Goal: Task Accomplishment & Management: Manage account settings

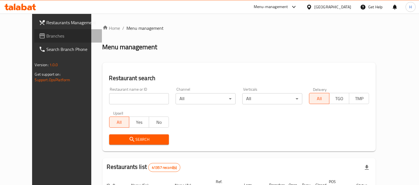
click at [39, 36] on icon at bounding box center [42, 35] width 6 height 5
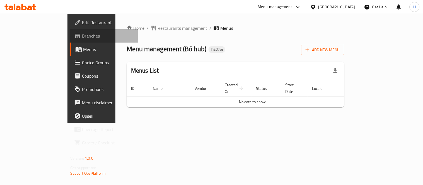
click at [82, 35] on span "Branches" at bounding box center [108, 36] width 52 height 7
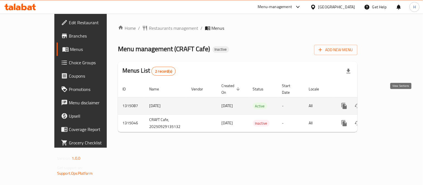
click at [388, 103] on icon "enhanced table" at bounding box center [384, 106] width 7 height 7
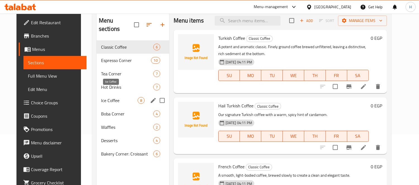
scroll to position [62, 0]
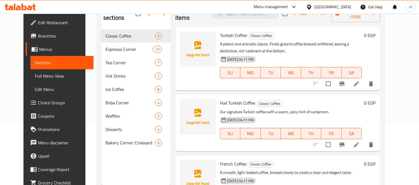
click at [35, 74] on span "Full Menu View" at bounding box center [62, 76] width 54 height 7
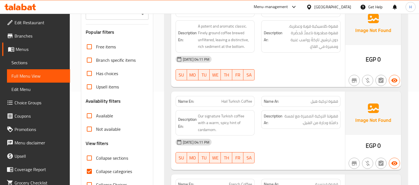
scroll to position [93, 0]
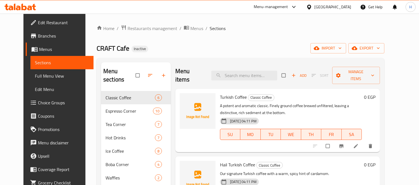
click at [200, 45] on div "CRAFT Cafe Inactive import export" at bounding box center [239, 48] width 287 height 10
click at [239, 31] on ol "Home / Restaurants management / Menus / Sections" at bounding box center [239, 28] width 287 height 7
click at [237, 20] on div "Home / Restaurants management / Menus / Sections CRAFT Cafe Inactive import exp…" at bounding box center [240, 139] width 310 height 250
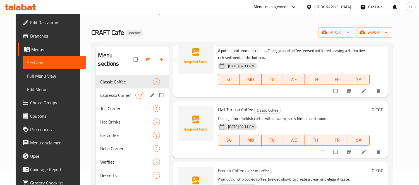
scroll to position [47, 0]
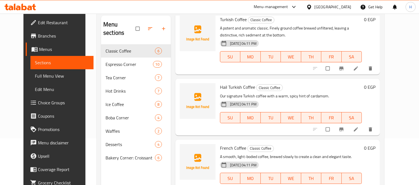
drag, startPoint x: 29, startPoint y: 73, endPoint x: 48, endPoint y: 81, distance: 20.4
click at [35, 73] on span "Full Menu View" at bounding box center [62, 76] width 54 height 7
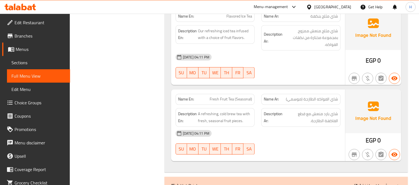
scroll to position [2154, 0]
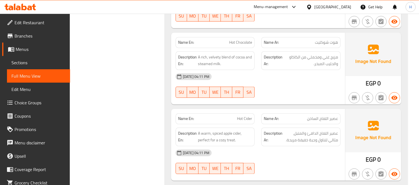
click at [29, 5] on icon at bounding box center [20, 7] width 32 height 7
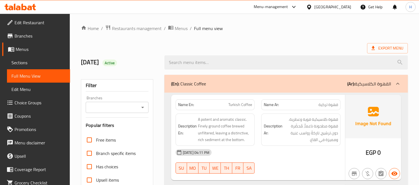
click at [15, 62] on span "Sections" at bounding box center [38, 62] width 54 height 7
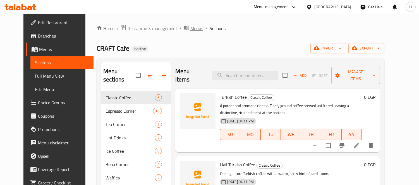
click at [190, 30] on span "Menus" at bounding box center [196, 28] width 13 height 7
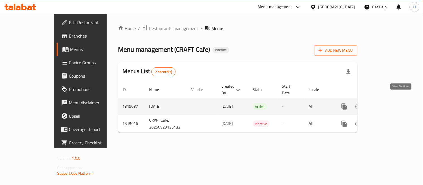
click at [388, 103] on icon "enhanced table" at bounding box center [384, 106] width 7 height 7
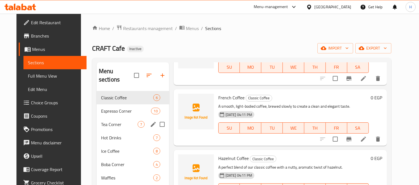
scroll to position [124, 0]
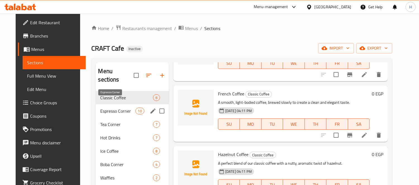
click at [100, 108] on span "Espresso Corner" at bounding box center [117, 111] width 35 height 7
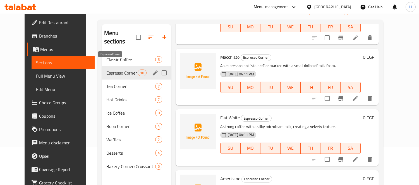
scroll to position [78, 0]
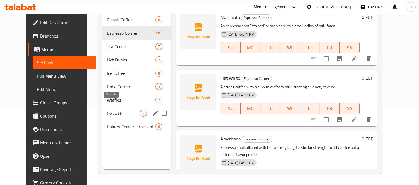
click at [107, 110] on span "Desserts" at bounding box center [123, 113] width 33 height 7
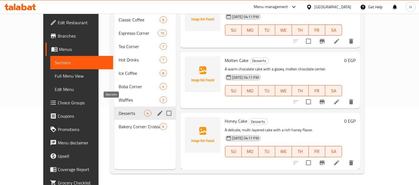
scroll to position [72, 0]
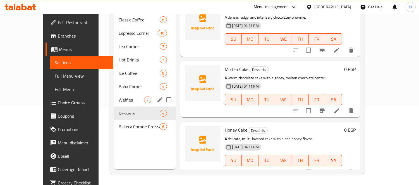
click at [114, 83] on div "Boba Corner 4" at bounding box center [144, 86] width 61 height 13
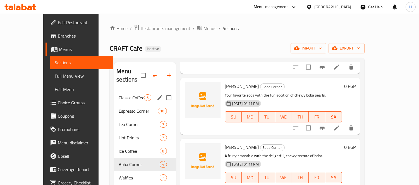
click at [114, 91] on div "Classic Coffee 6" at bounding box center [144, 97] width 61 height 13
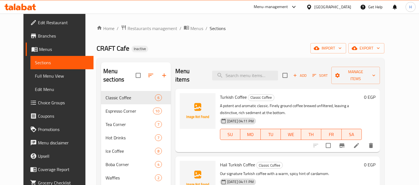
click at [270, 34] on div "Home / Restaurants management / Menus / Sections CRAFT Cafe Inactive import exp…" at bounding box center [239, 139] width 287 height 228
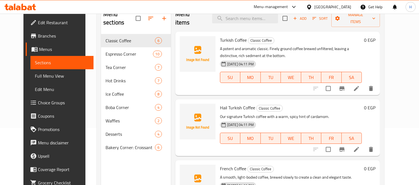
scroll to position [47, 0]
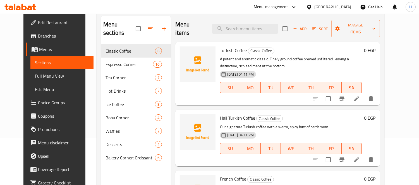
drag, startPoint x: 30, startPoint y: 76, endPoint x: 47, endPoint y: 95, distance: 25.7
click at [35, 76] on span "Full Menu View" at bounding box center [62, 76] width 54 height 7
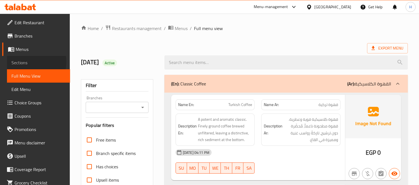
click at [32, 62] on span "Sections" at bounding box center [38, 62] width 54 height 7
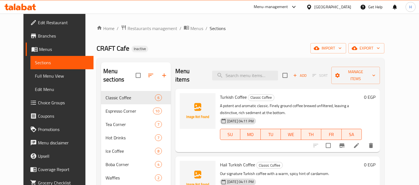
click at [230, 49] on div "CRAFT Cafe Inactive import export" at bounding box center [239, 48] width 287 height 10
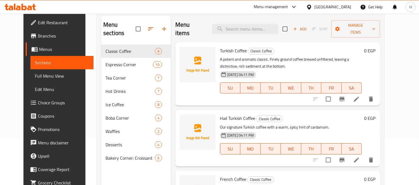
scroll to position [62, 0]
